Goal: Task Accomplishment & Management: Complete application form

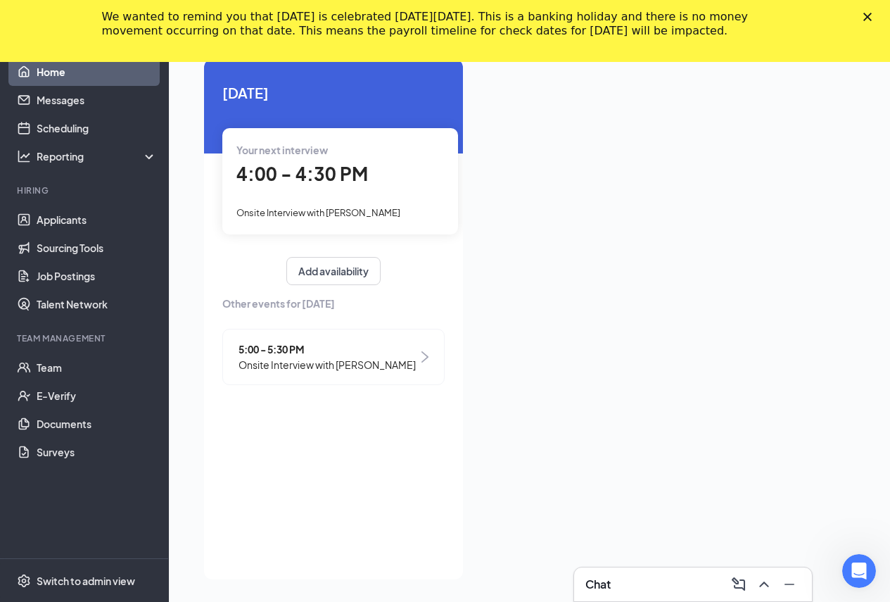
scroll to position [92, 0]
click at [638, 578] on div "Chat" at bounding box center [693, 584] width 215 height 23
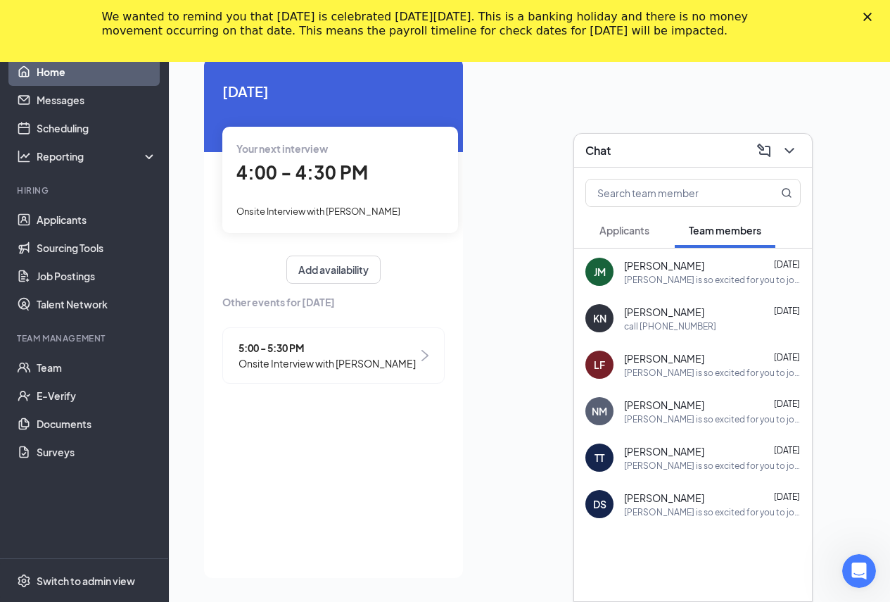
click at [625, 223] on div "Applicants" at bounding box center [625, 230] width 50 height 14
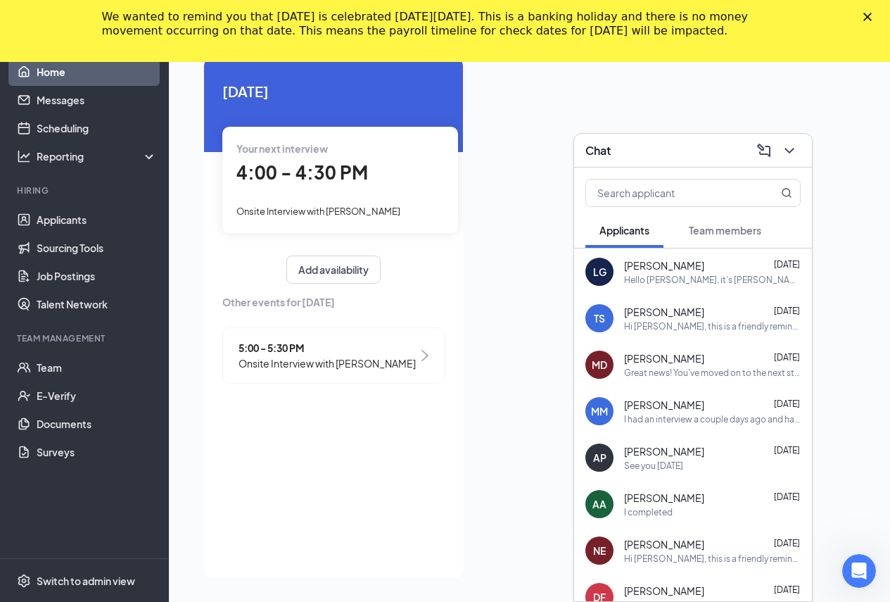
click at [683, 267] on span "[PERSON_NAME]" at bounding box center [664, 265] width 80 height 14
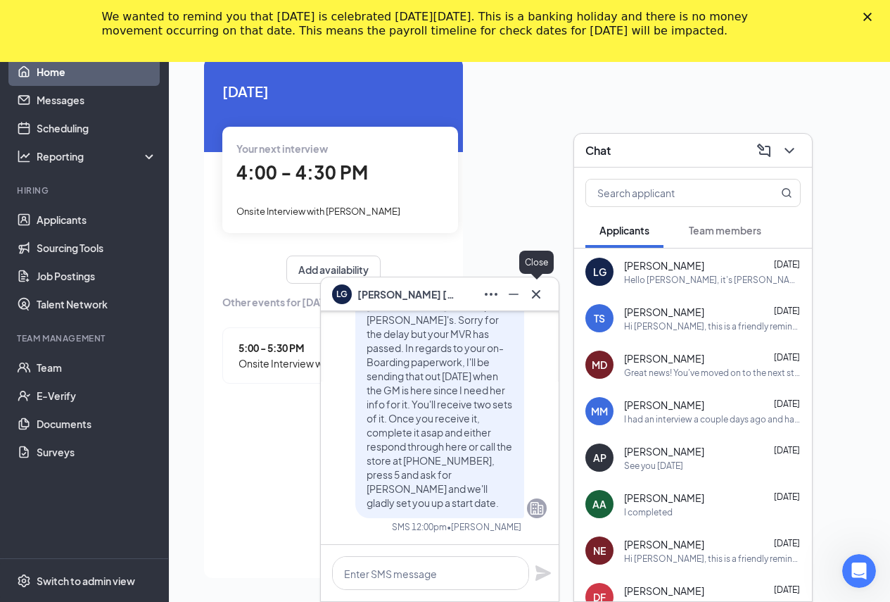
click at [537, 291] on icon "Cross" at bounding box center [536, 294] width 17 height 17
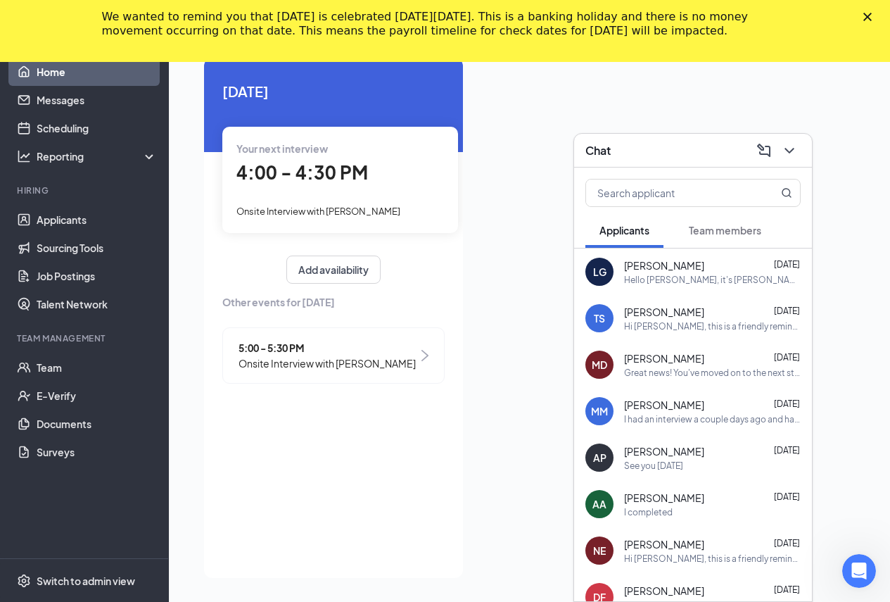
click at [669, 148] on div "Chat" at bounding box center [693, 150] width 215 height 22
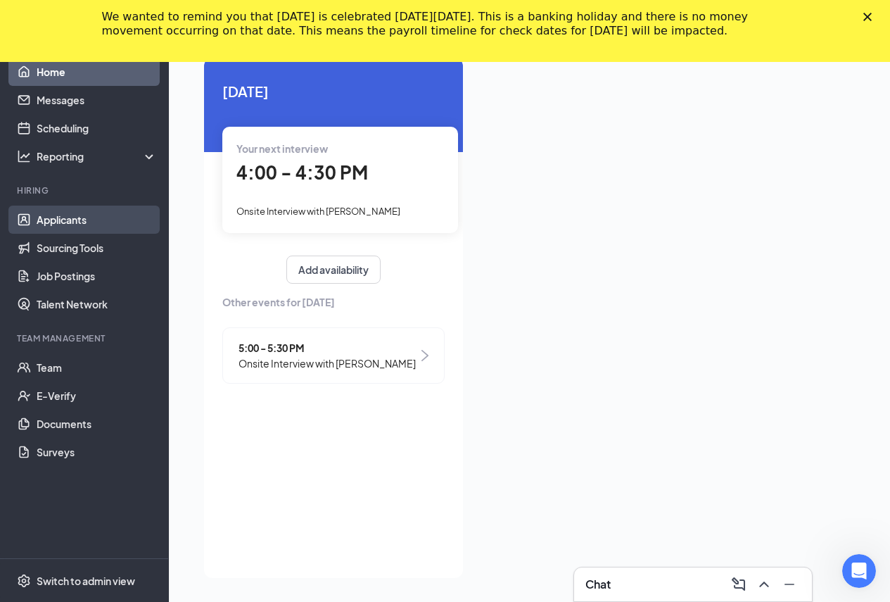
click at [71, 222] on link "Applicants" at bounding box center [97, 220] width 120 height 28
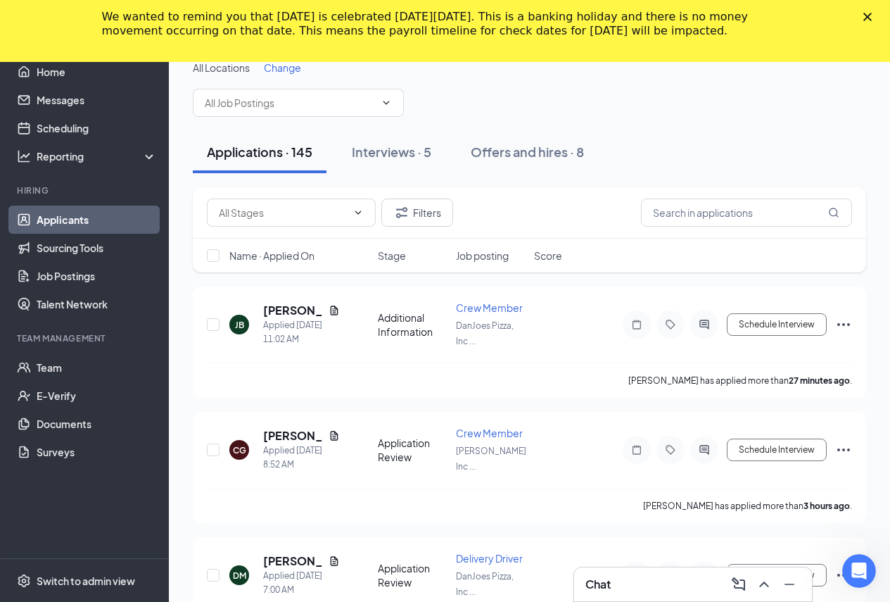
scroll to position [92, 0]
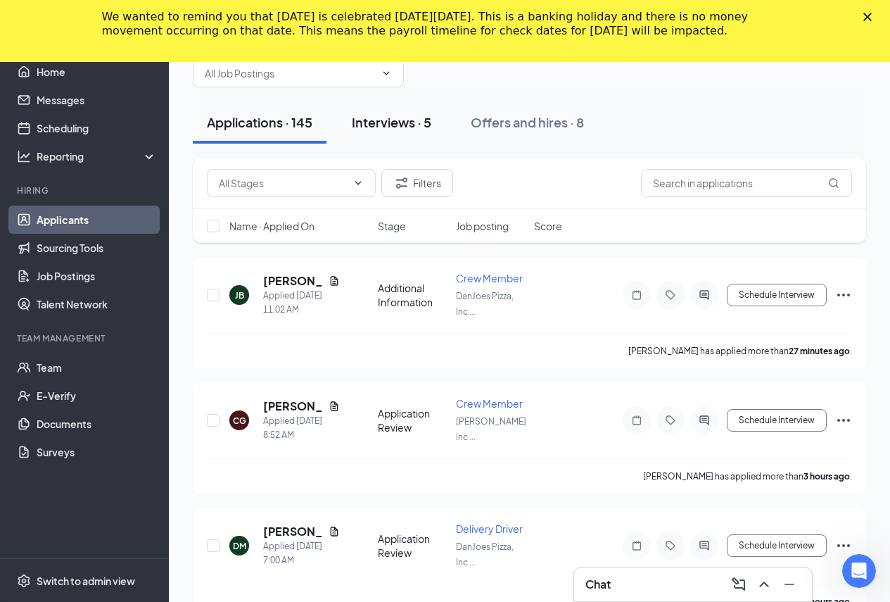
click at [402, 120] on div "Interviews · 5" at bounding box center [392, 122] width 80 height 18
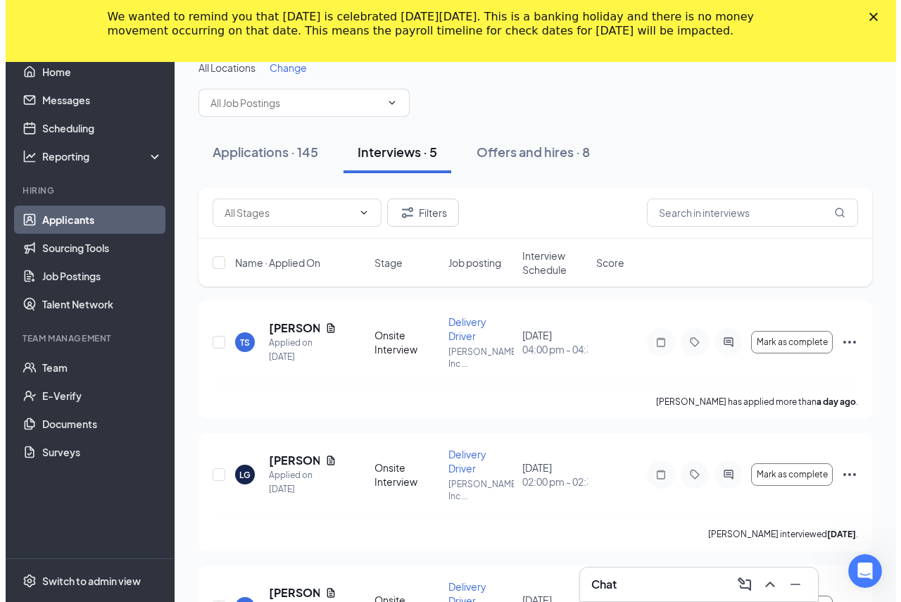
scroll to position [92, 0]
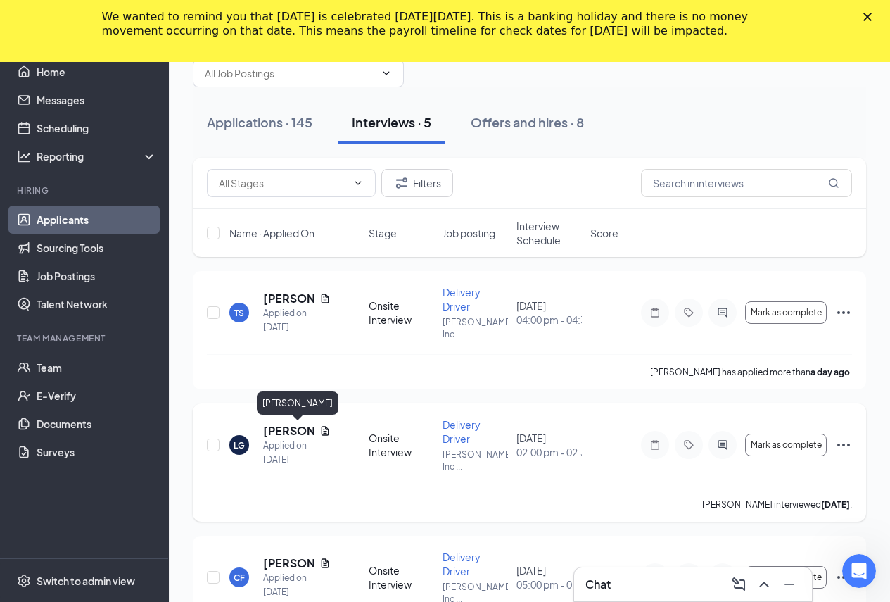
click at [284, 428] on h5 "[PERSON_NAME]" at bounding box center [288, 430] width 51 height 15
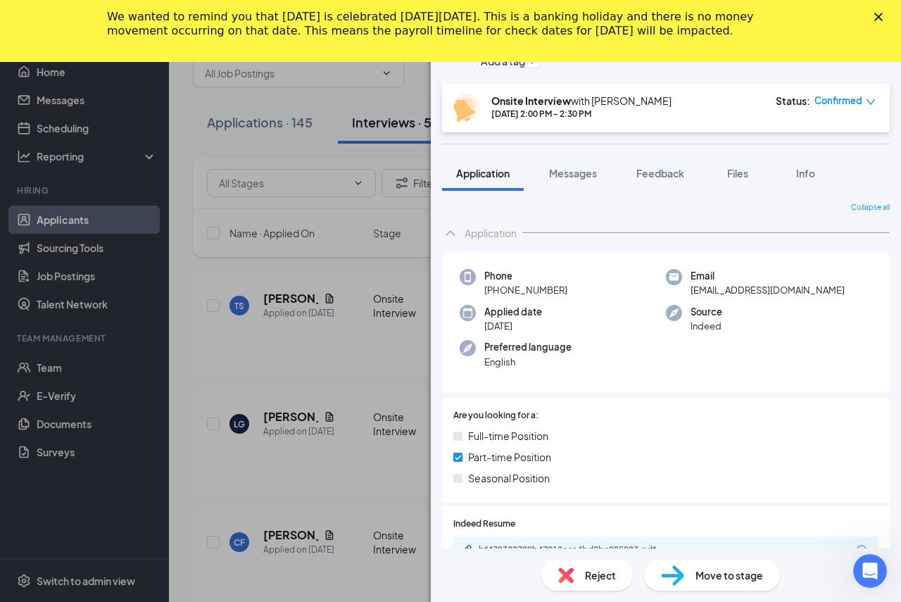
click at [878, 15] on polygon "Close" at bounding box center [878, 17] width 8 height 8
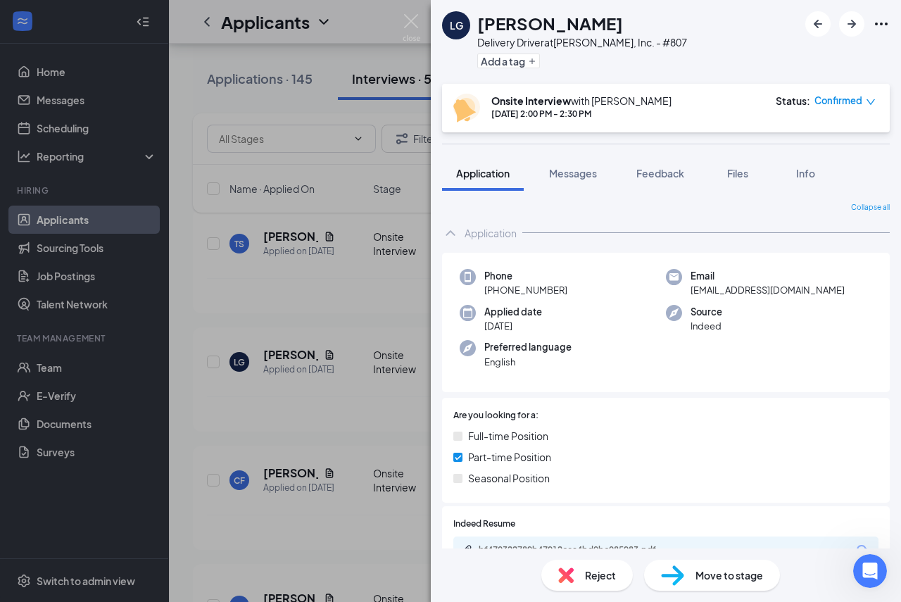
click at [707, 575] on span "Move to stage" at bounding box center [729, 574] width 68 height 15
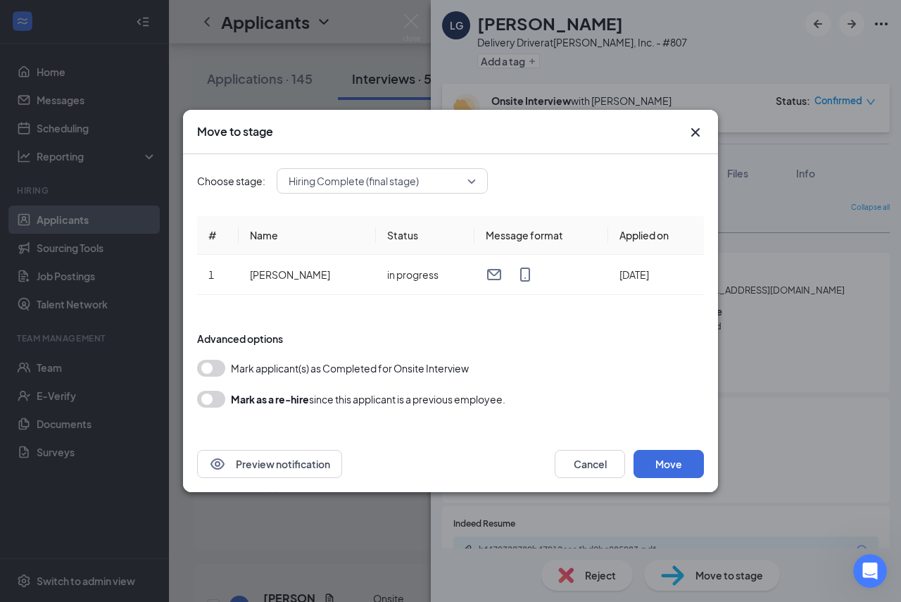
click at [475, 174] on span "Hiring Complete (final stage)" at bounding box center [382, 180] width 187 height 21
click at [554, 149] on div "Move to stage" at bounding box center [450, 132] width 535 height 44
click at [213, 367] on button "button" at bounding box center [211, 368] width 28 height 17
click at [415, 184] on span "Hiring Complete (final stage)" at bounding box center [354, 180] width 130 height 21
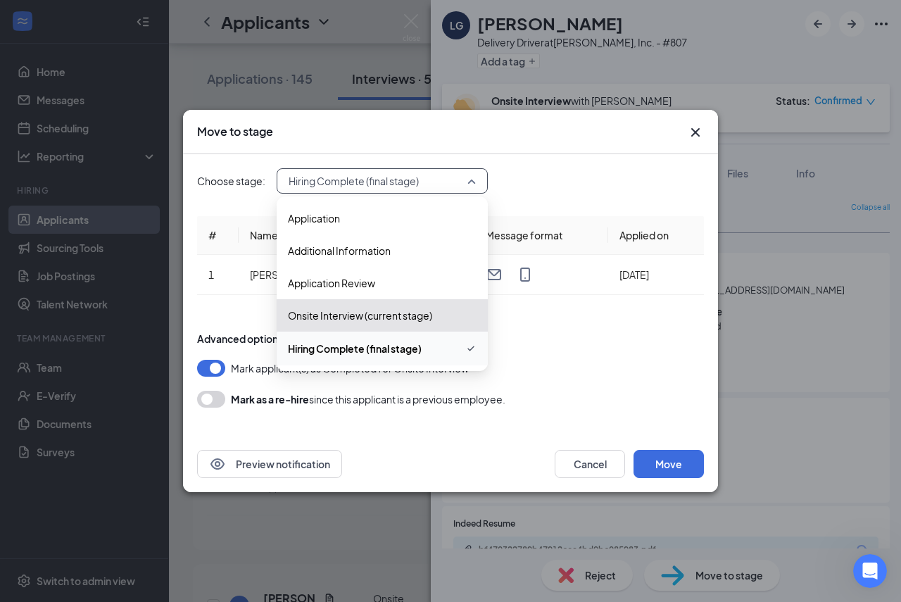
click at [430, 175] on span "Hiring Complete (final stage)" at bounding box center [376, 180] width 175 height 21
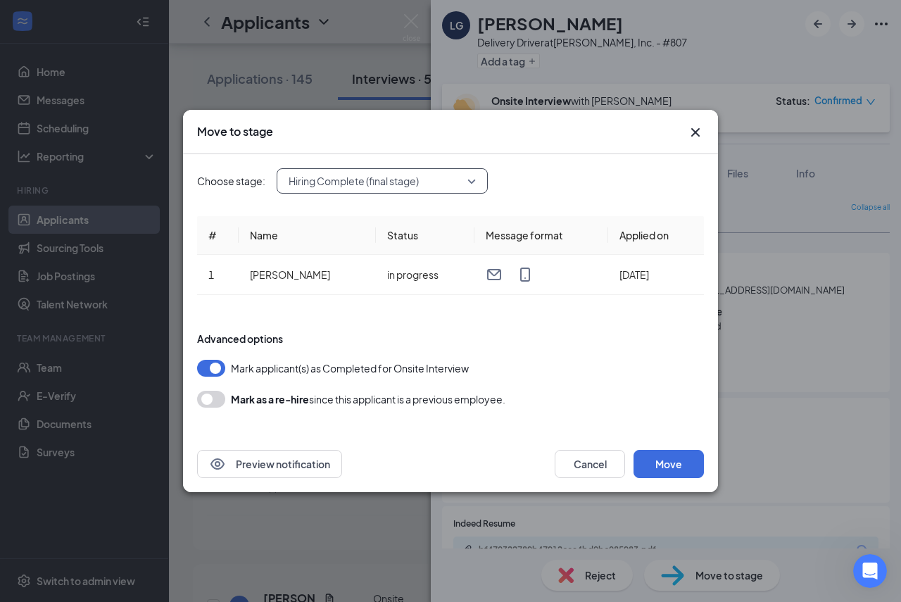
click at [690, 130] on icon "Cross" at bounding box center [695, 132] width 17 height 17
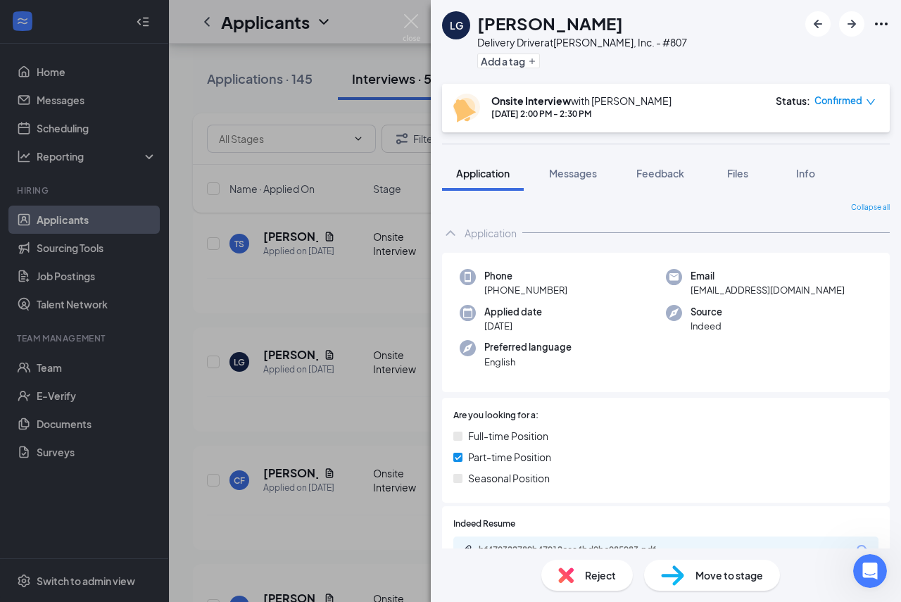
click at [830, 103] on span "Confirmed" at bounding box center [838, 101] width 48 height 14
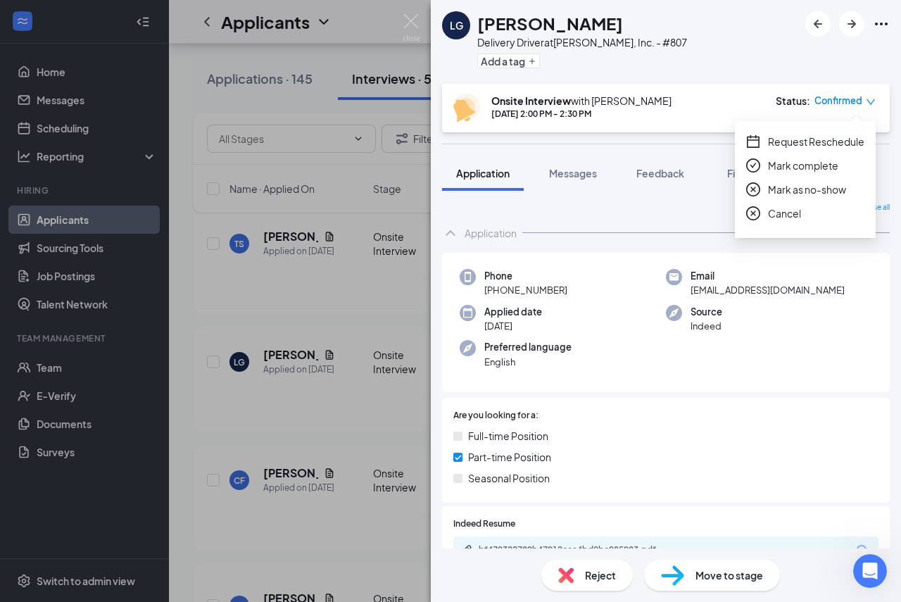
click at [821, 163] on span "Mark complete" at bounding box center [803, 165] width 70 height 15
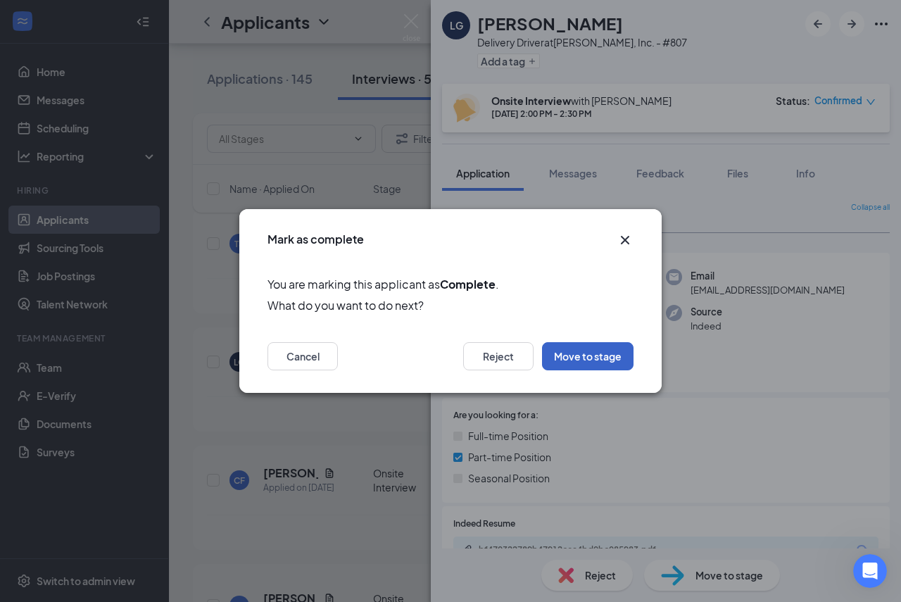
click at [591, 357] on button "Move to stage" at bounding box center [588, 356] width 92 height 28
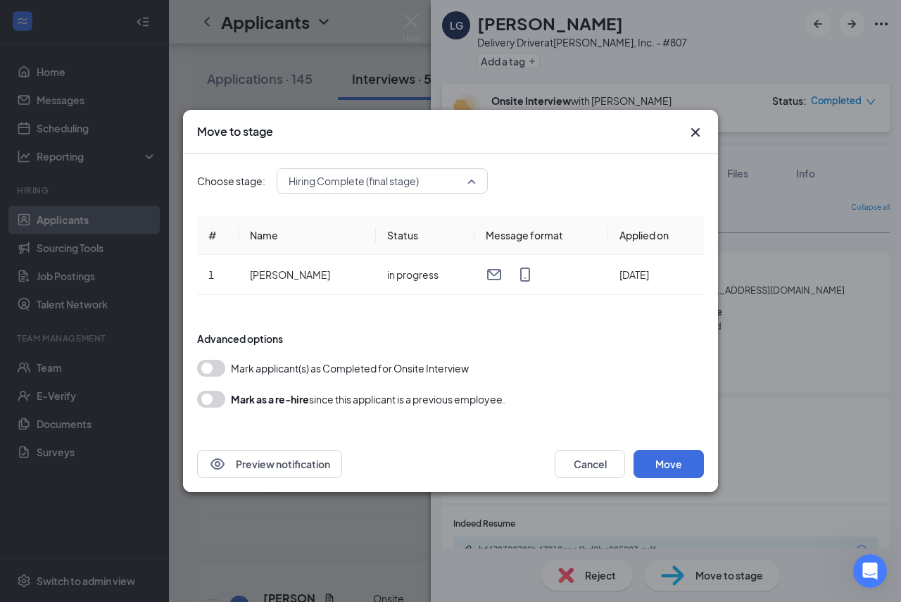
click at [415, 180] on span "Hiring Complete (final stage)" at bounding box center [354, 180] width 130 height 21
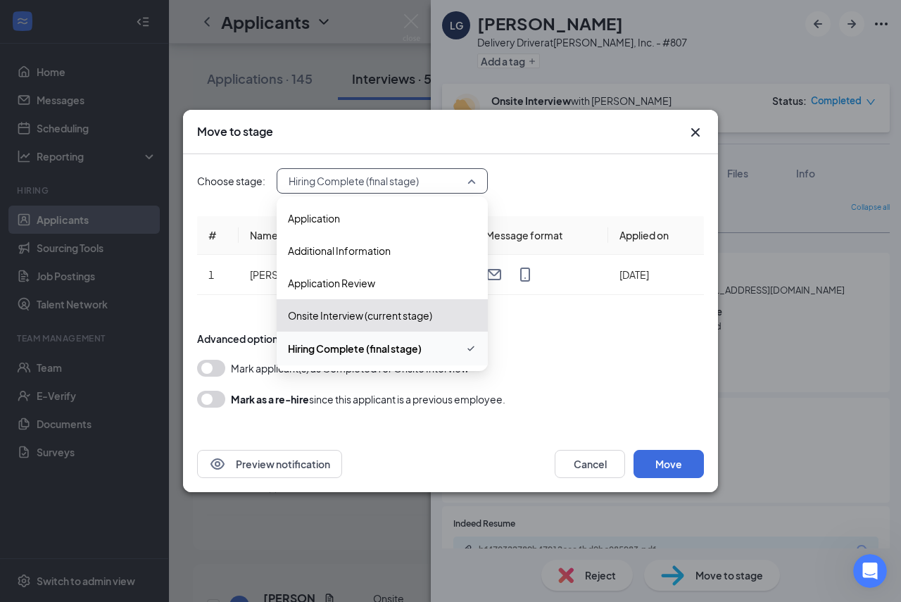
click at [424, 181] on span "Hiring Complete (final stage)" at bounding box center [376, 180] width 175 height 21
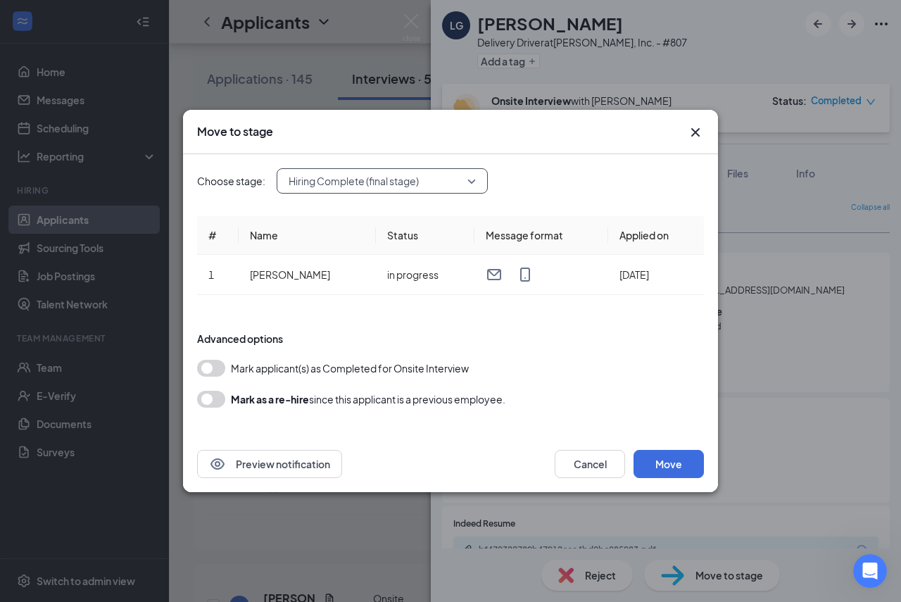
click at [213, 366] on button "button" at bounding box center [211, 368] width 28 height 17
click at [699, 134] on icon "Cross" at bounding box center [695, 132] width 17 height 17
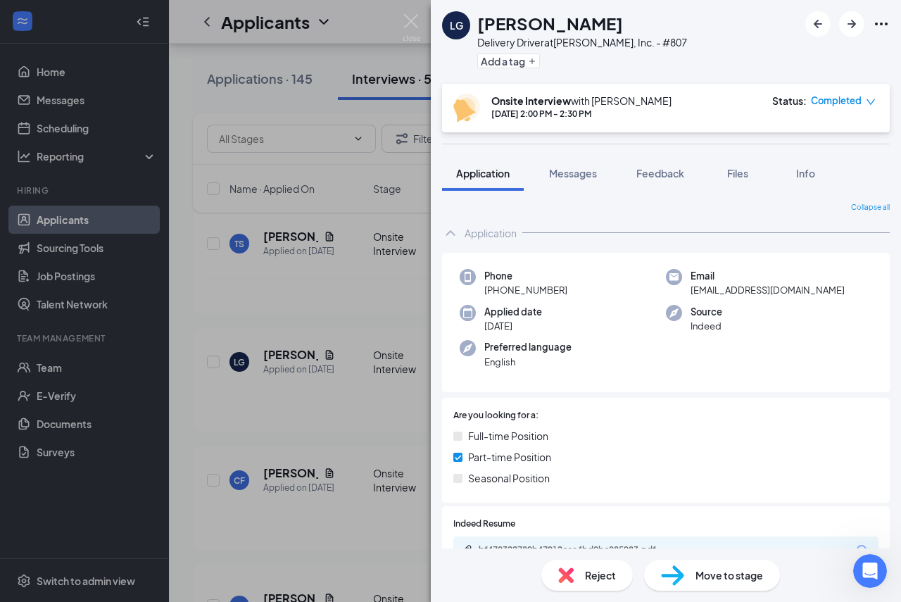
click at [302, 106] on div "LG [PERSON_NAME] Delivery Driver at PJ Zanesville, Inc. - #807 Add a tag Onsite…" at bounding box center [450, 301] width 901 height 602
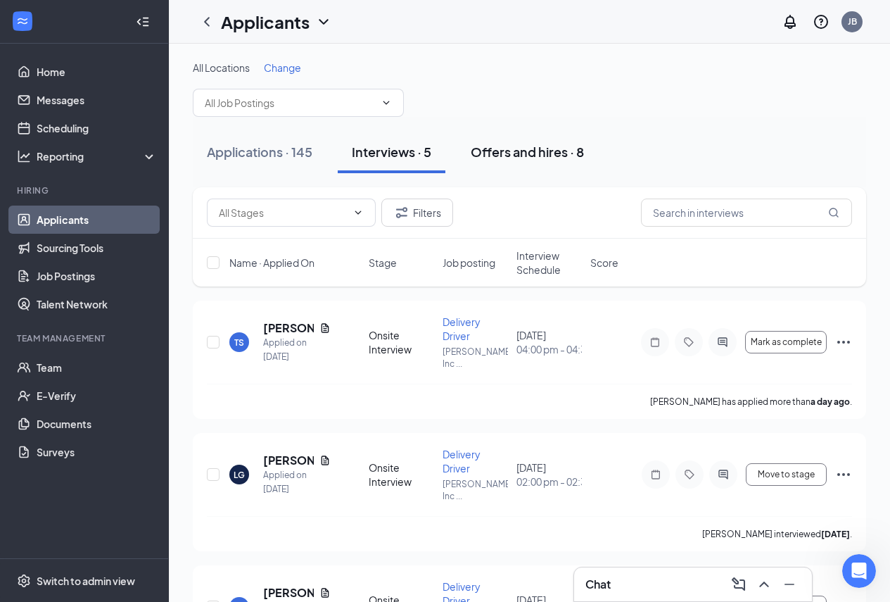
click at [537, 153] on div "Offers and hires · 8" at bounding box center [527, 152] width 113 height 18
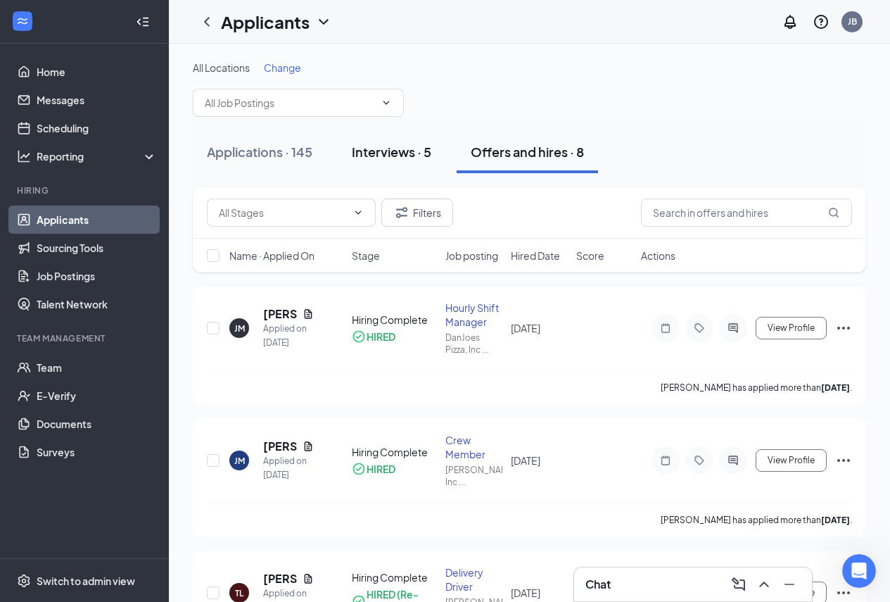
click at [380, 150] on div "Interviews · 5" at bounding box center [392, 152] width 80 height 18
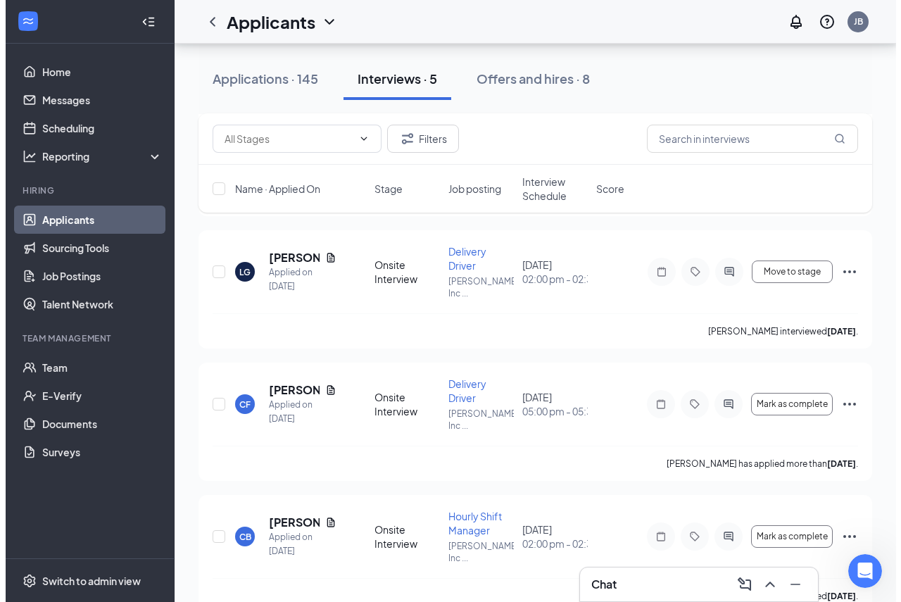
scroll to position [211, 0]
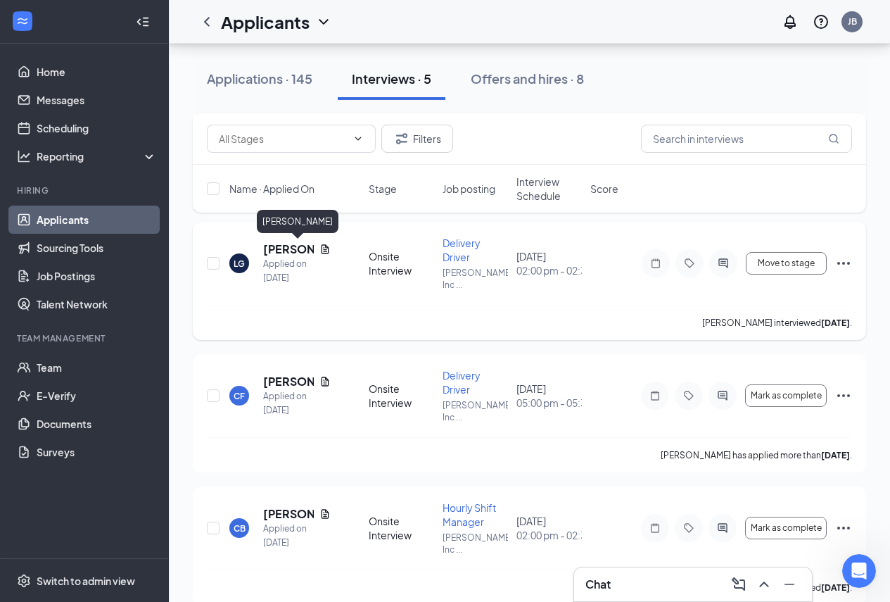
click at [279, 248] on h5 "[PERSON_NAME]" at bounding box center [288, 248] width 51 height 15
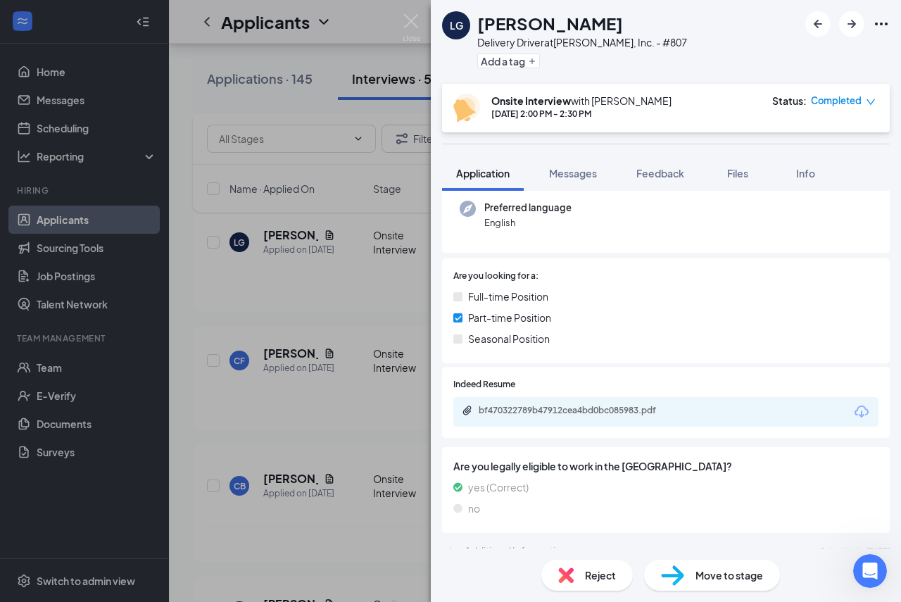
scroll to position [141, 0]
click at [699, 567] on div "Move to stage" at bounding box center [712, 575] width 136 height 31
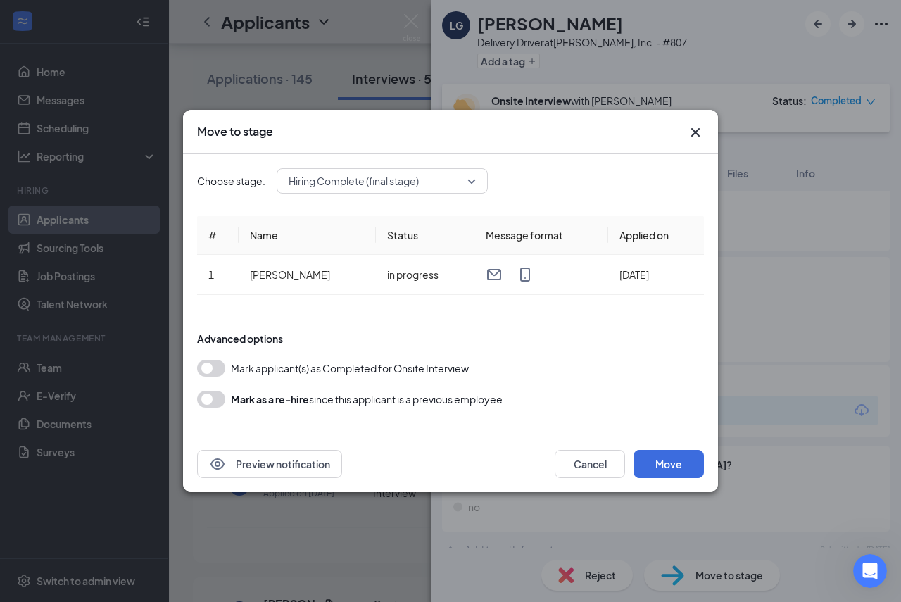
click at [519, 146] on div "Move to stage" at bounding box center [450, 132] width 535 height 44
click at [690, 134] on icon "Cross" at bounding box center [695, 132] width 17 height 17
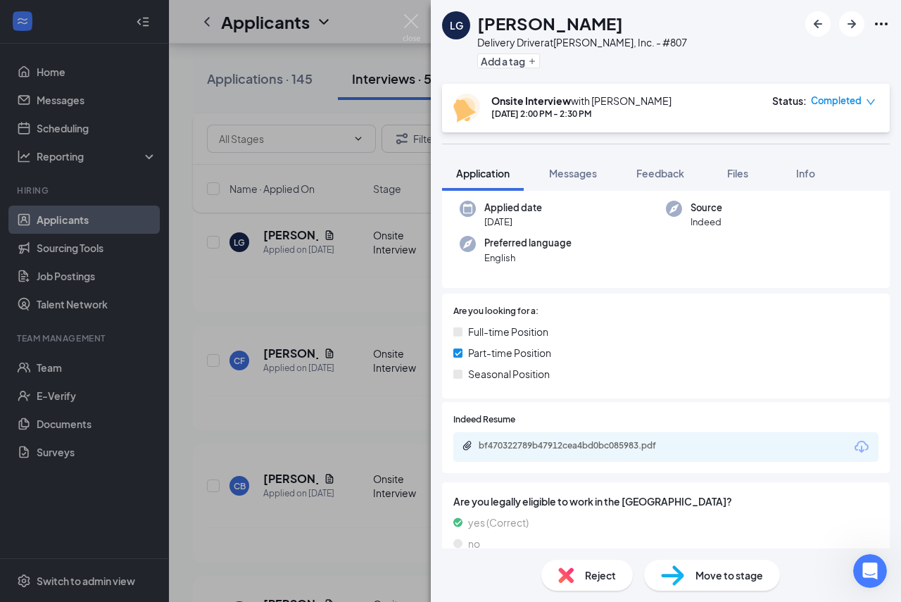
scroll to position [0, 0]
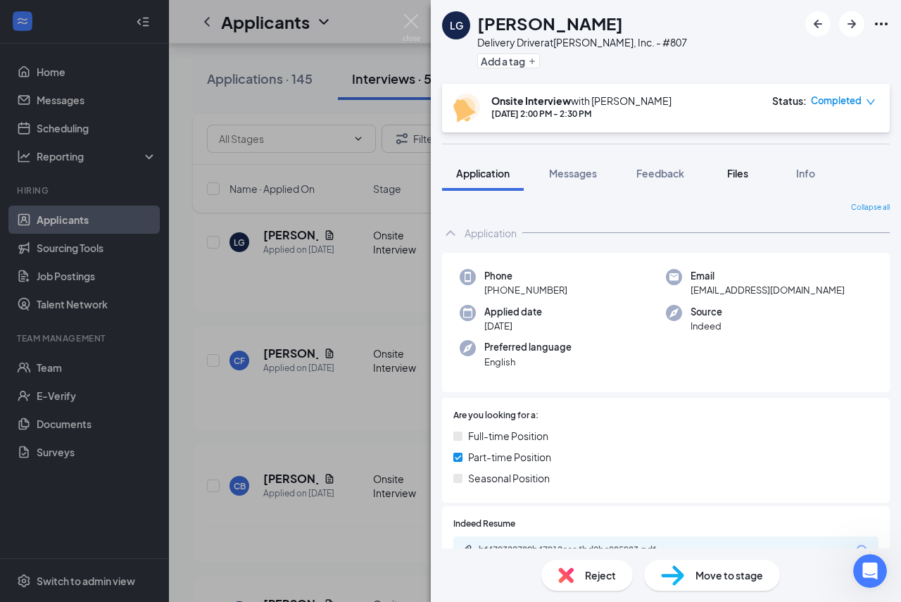
drag, startPoint x: 667, startPoint y: 177, endPoint x: 736, endPoint y: 173, distance: 68.4
click at [669, 177] on span "Feedback" at bounding box center [660, 173] width 48 height 13
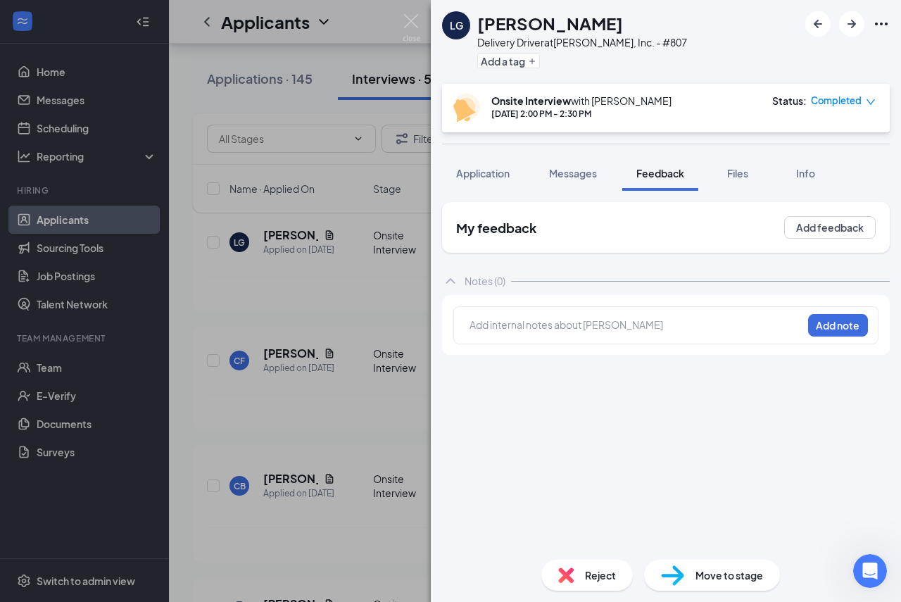
click at [738, 174] on span "Files" at bounding box center [737, 173] width 21 height 13
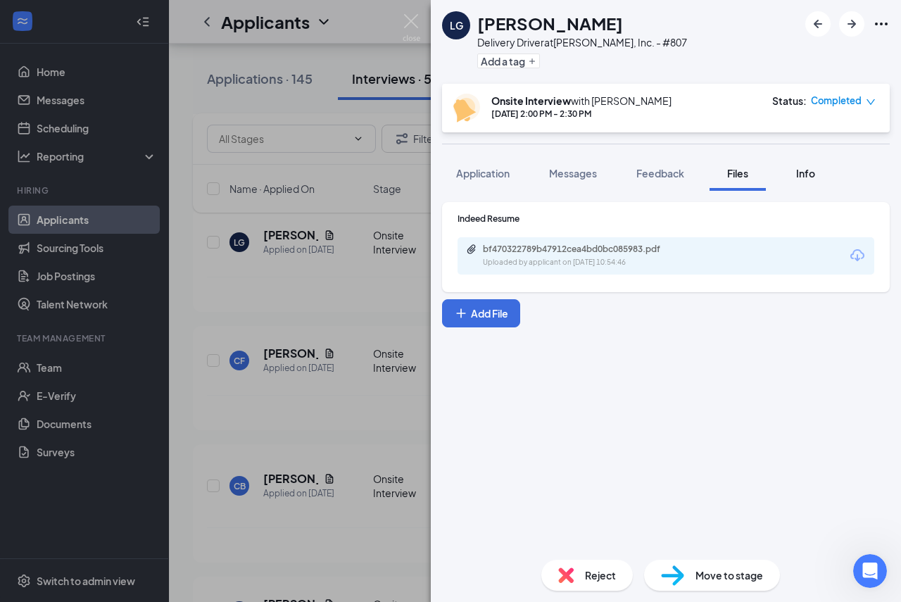
click at [802, 176] on span "Info" at bounding box center [805, 173] width 19 height 13
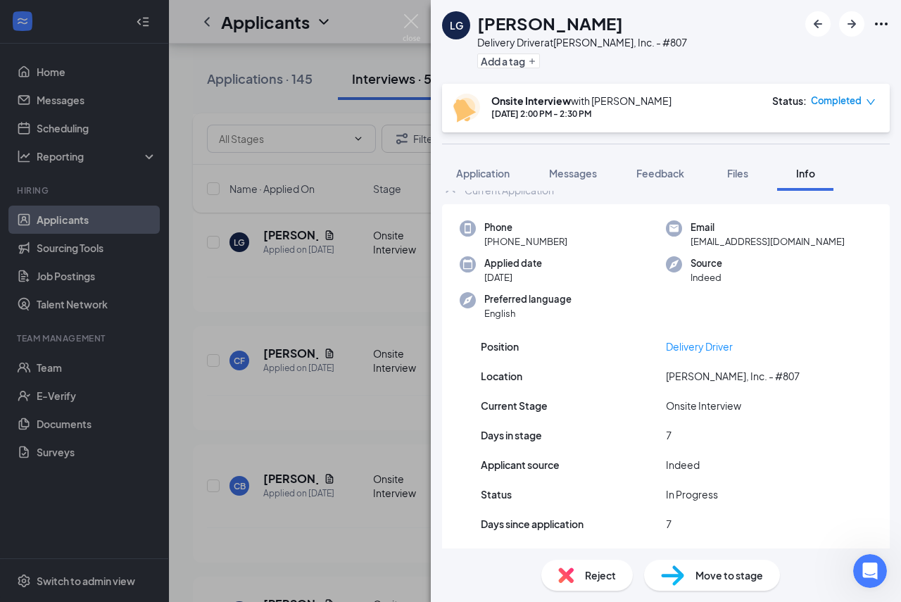
scroll to position [40, 0]
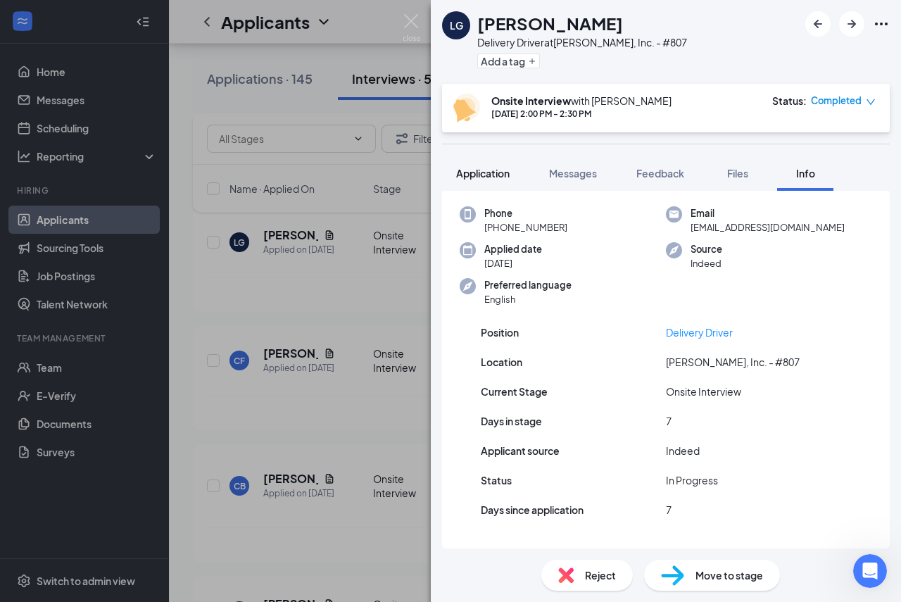
click at [497, 165] on button "Application" at bounding box center [483, 173] width 82 height 35
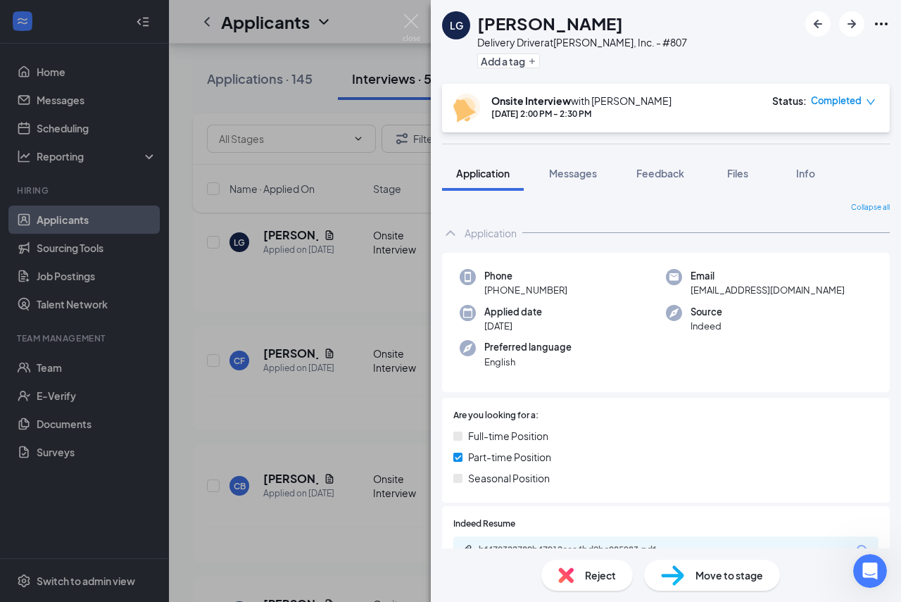
click at [232, 302] on div "LG [PERSON_NAME] Delivery Driver at PJ Zanesville, Inc. - #807 Add a tag Onsite…" at bounding box center [450, 301] width 901 height 602
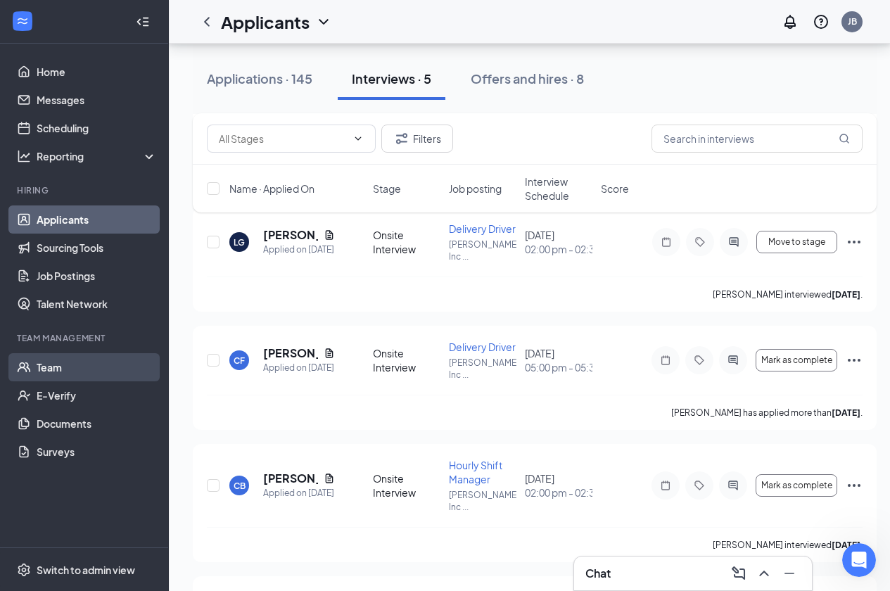
click at [49, 363] on link "Team" at bounding box center [97, 367] width 120 height 28
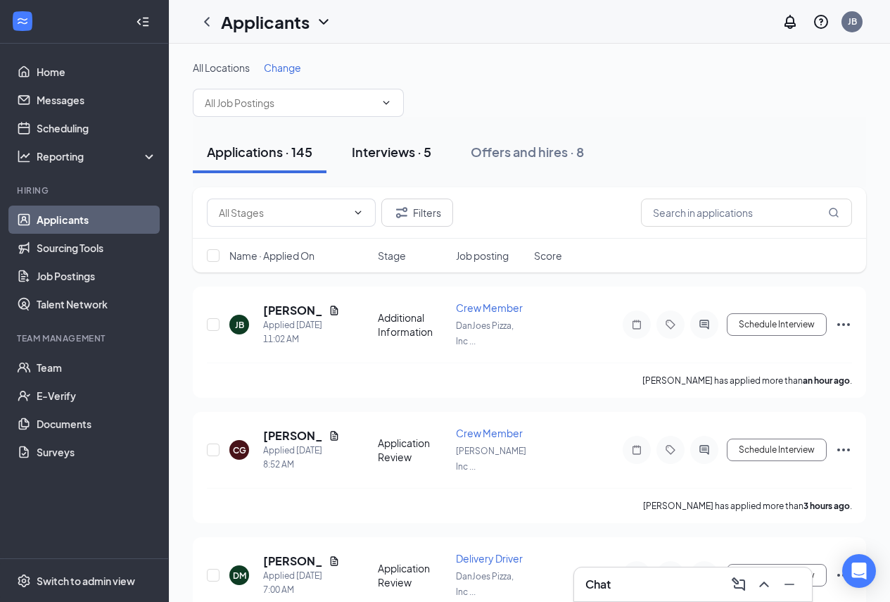
click at [386, 158] on div "Interviews · 5" at bounding box center [392, 152] width 80 height 18
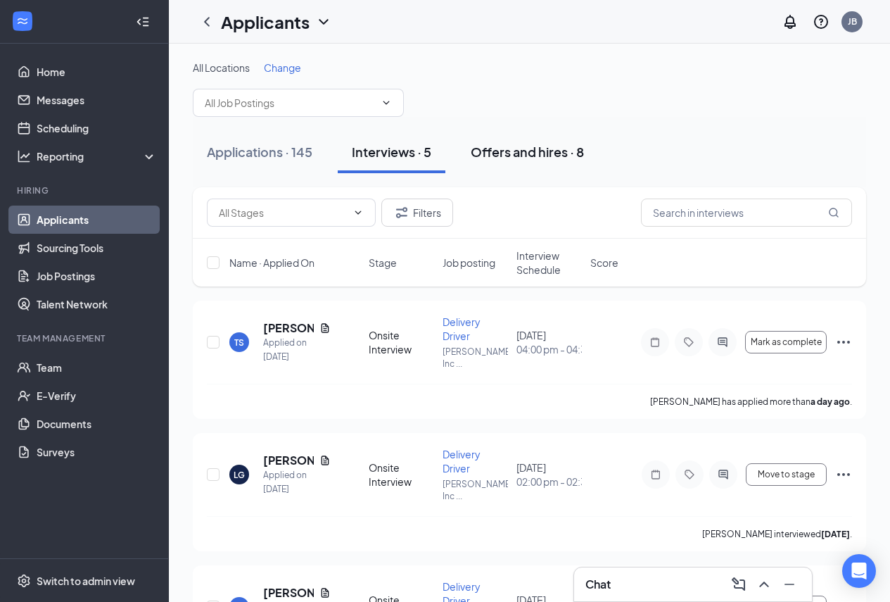
click at [542, 149] on div "Offers and hires · 8" at bounding box center [527, 152] width 113 height 18
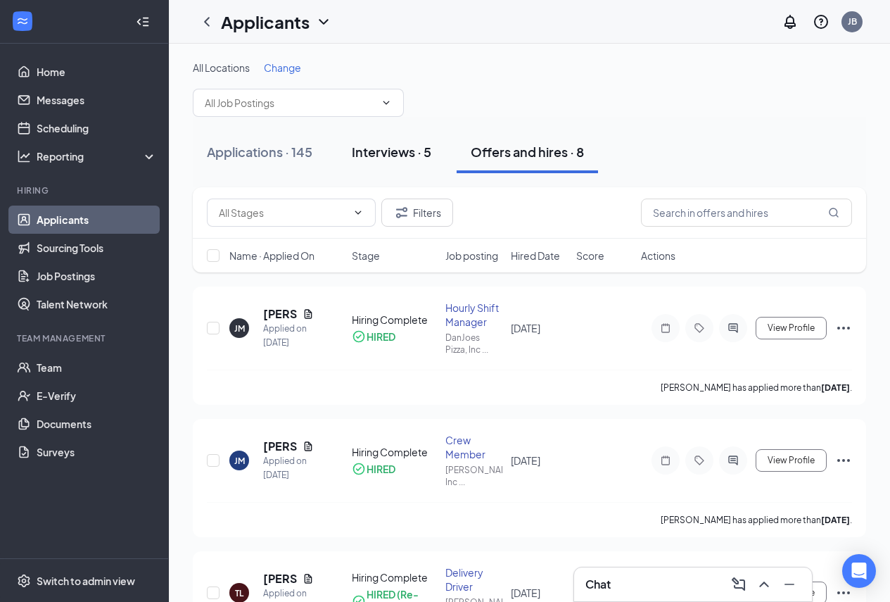
click at [403, 156] on div "Interviews · 5" at bounding box center [392, 152] width 80 height 18
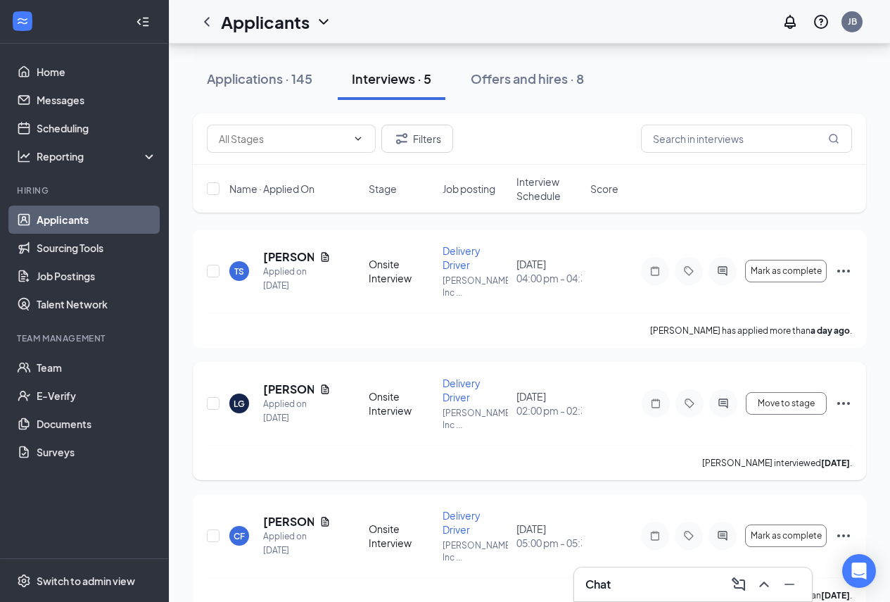
scroll to position [70, 0]
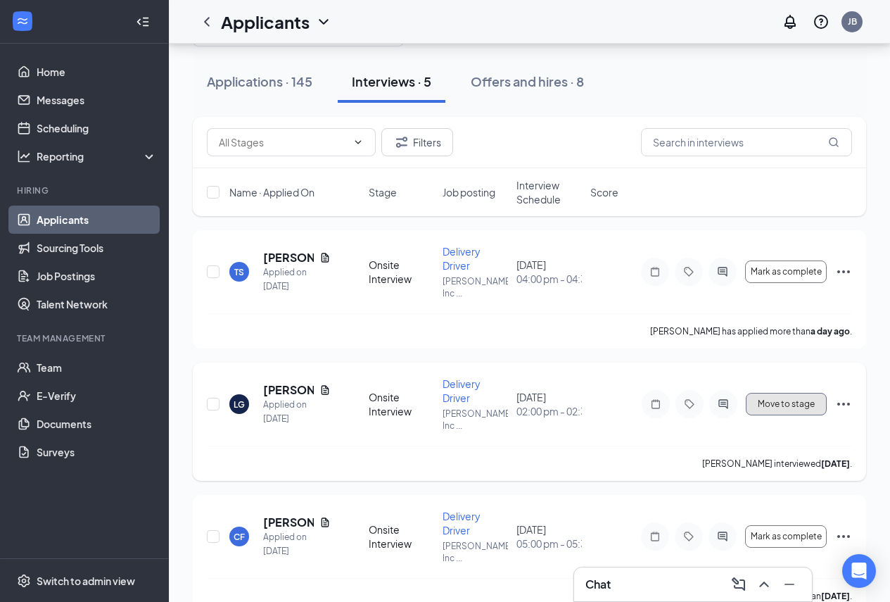
click at [781, 409] on button "Move to stage" at bounding box center [786, 404] width 81 height 23
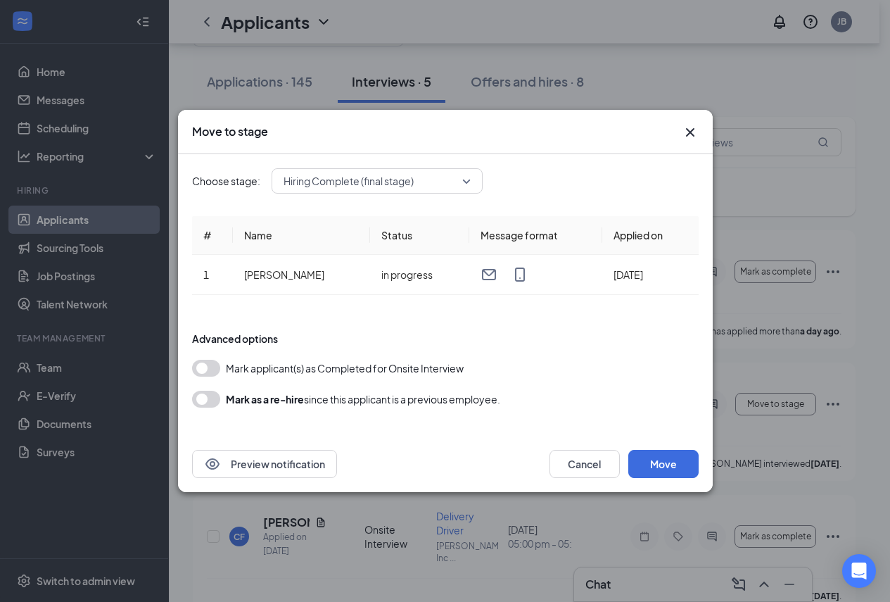
click at [204, 369] on button "button" at bounding box center [206, 368] width 28 height 17
click at [411, 179] on span "Hiring Complete (final stage)" at bounding box center [349, 180] width 130 height 21
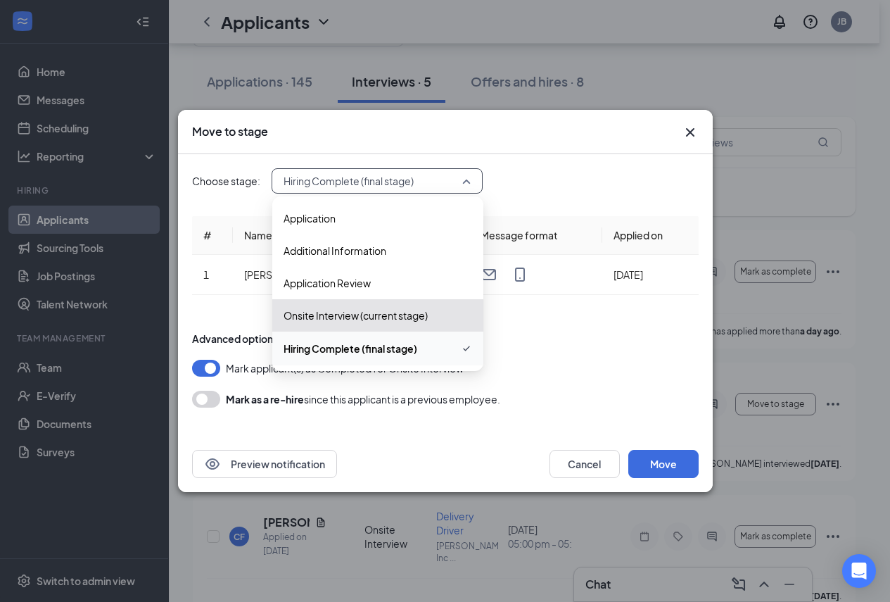
click at [339, 358] on div "Hiring Complete (final stage)" at bounding box center [377, 349] width 211 height 34
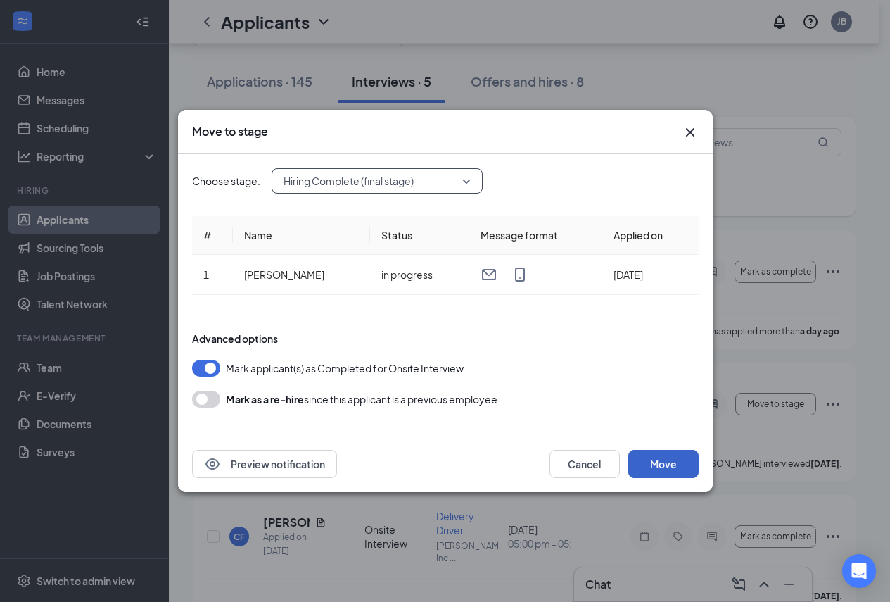
click at [672, 461] on button "Move" at bounding box center [664, 464] width 70 height 28
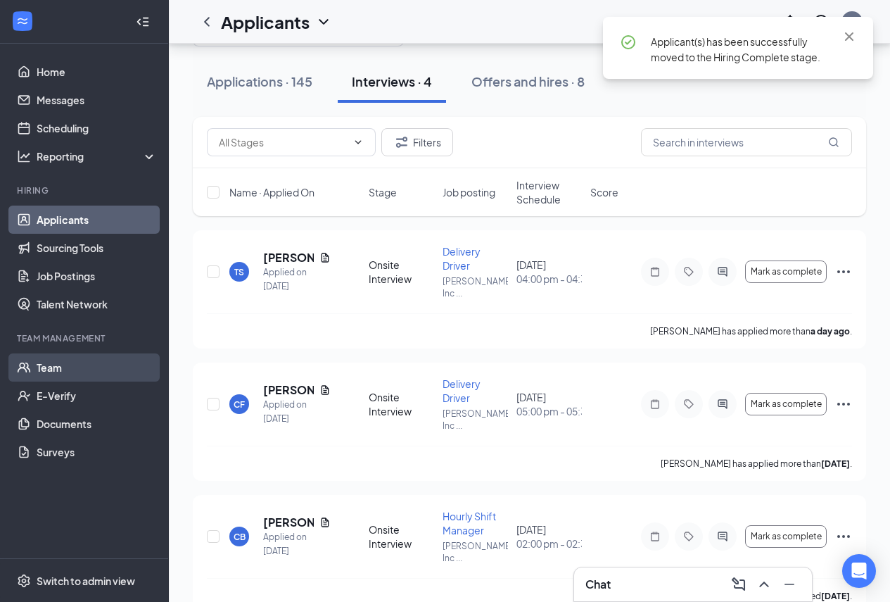
click at [59, 364] on link "Team" at bounding box center [97, 367] width 120 height 28
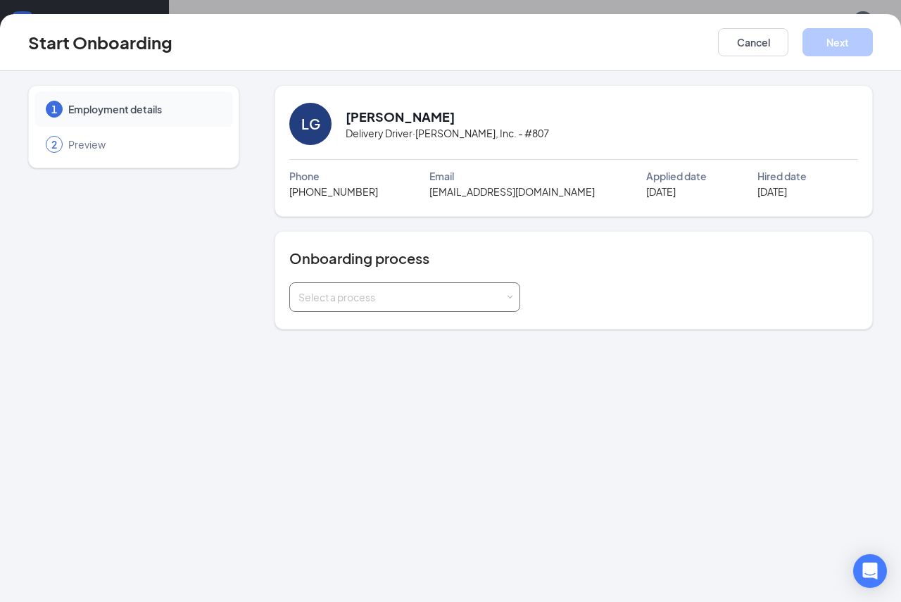
click at [460, 299] on div "Select a process" at bounding box center [401, 297] width 206 height 14
click at [370, 355] on span "Delivery Driver Onboarding" at bounding box center [357, 352] width 125 height 13
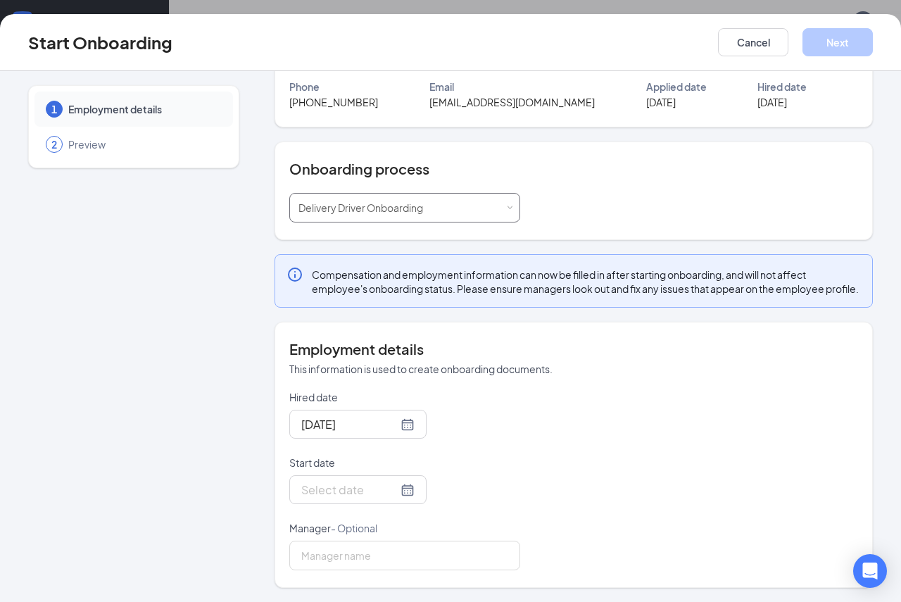
scroll to position [103, 0]
click at [401, 492] on div at bounding box center [357, 489] width 137 height 29
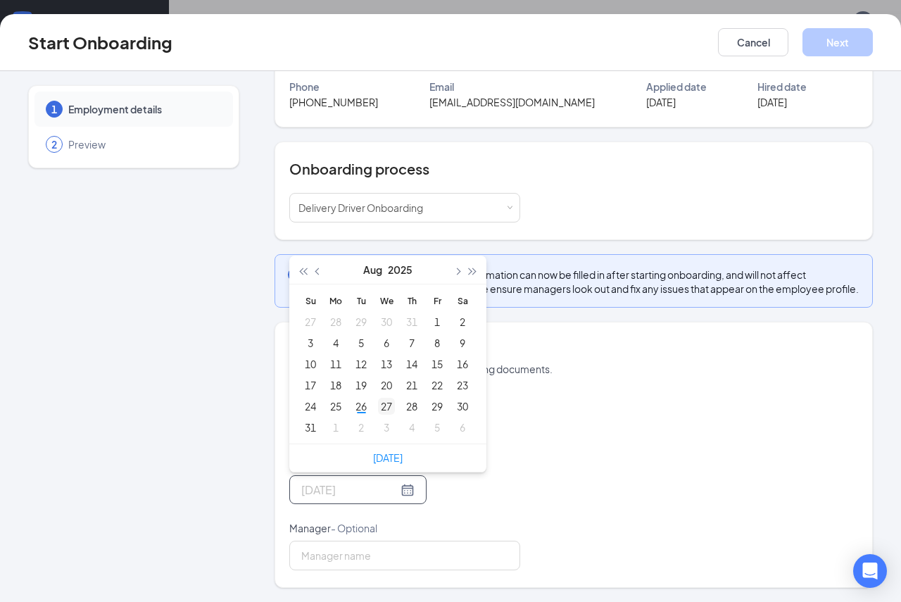
type input "Aug 27, 2025"
click at [389, 408] on div "27" at bounding box center [386, 406] width 17 height 17
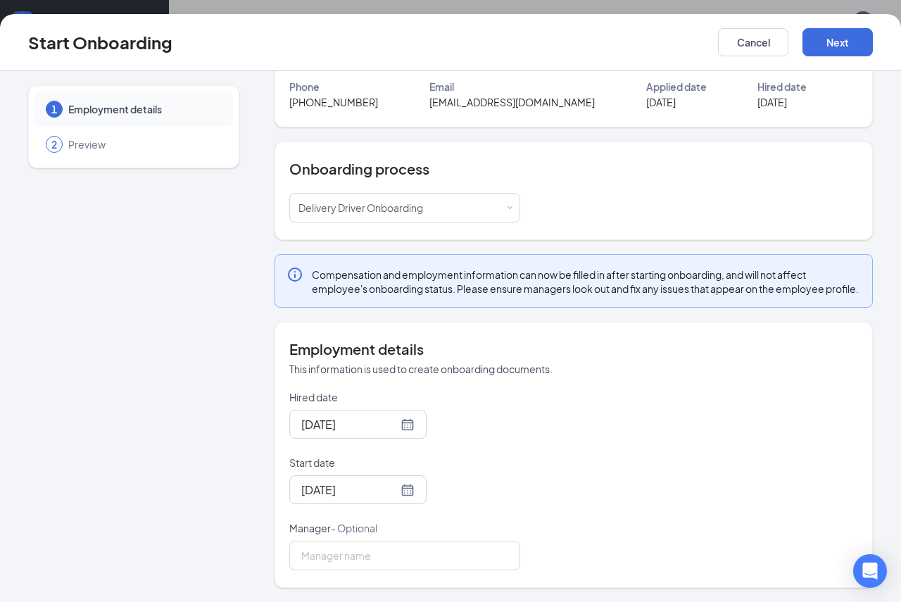
click at [585, 457] on div "Hired date Aug 26, 2025 Start date Aug 27, 2025 Aug 2025 Su Mo Tu We Th Fr Sa 2…" at bounding box center [573, 480] width 569 height 180
click at [458, 555] on input "Manager - Optional" at bounding box center [404, 556] width 231 height 30
type input "jeannie bruce"
click at [827, 46] on button "Next" at bounding box center [837, 42] width 70 height 28
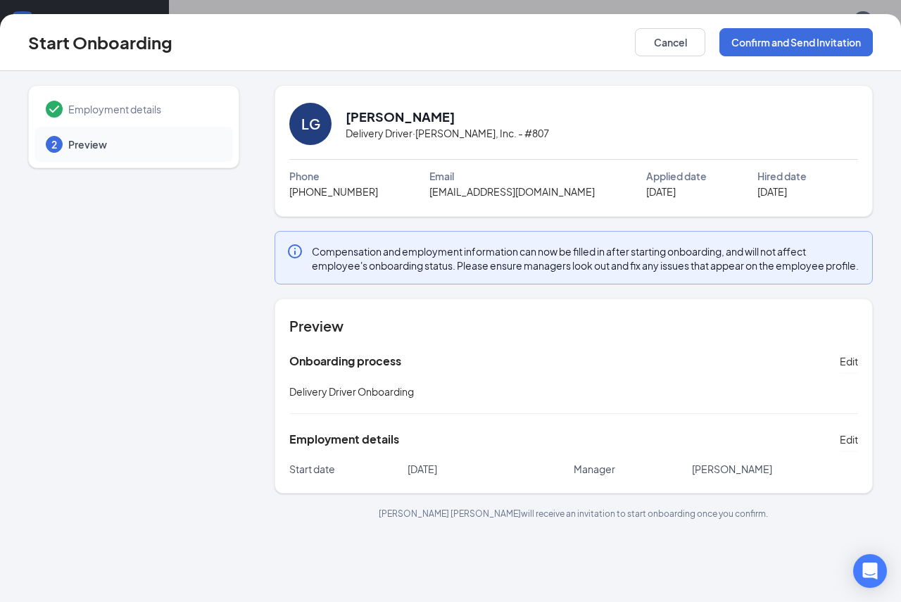
scroll to position [0, 0]
click at [755, 39] on button "Confirm and Send Invitation" at bounding box center [795, 42] width 153 height 28
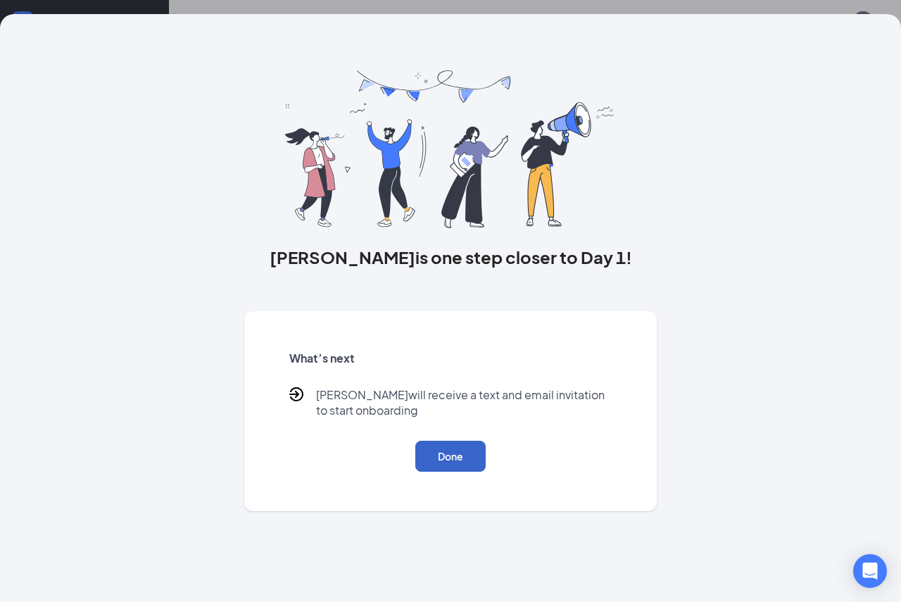
click at [460, 456] on button "Done" at bounding box center [450, 456] width 70 height 31
